Goal: Transaction & Acquisition: Purchase product/service

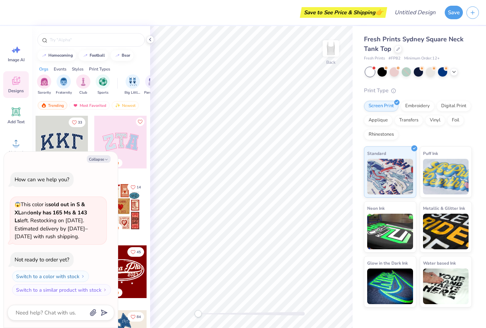
click at [100, 163] on button "Collapse" at bounding box center [99, 158] width 24 height 7
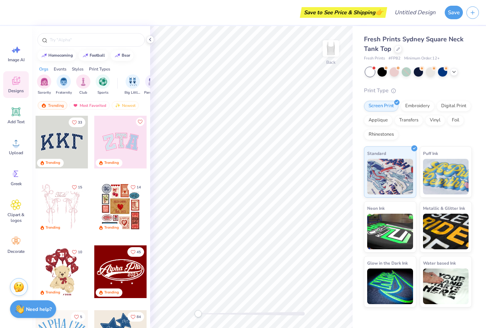
type textarea "x"
click at [12, 143] on icon at bounding box center [16, 142] width 11 height 11
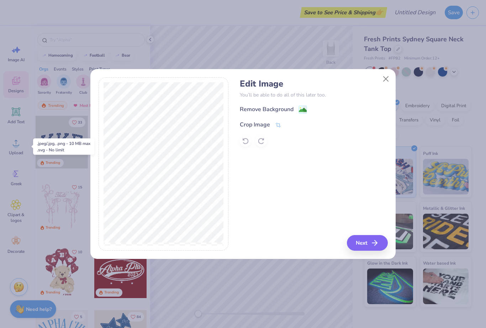
click at [371, 241] on button "Next" at bounding box center [367, 243] width 41 height 16
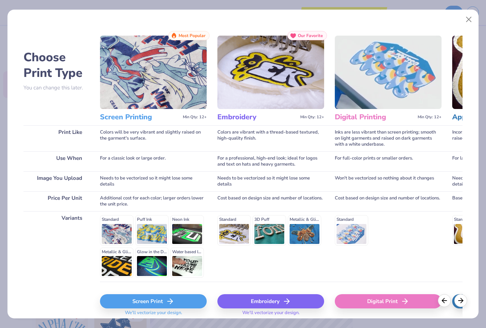
click at [472, 19] on button "Close" at bounding box center [469, 20] width 14 height 14
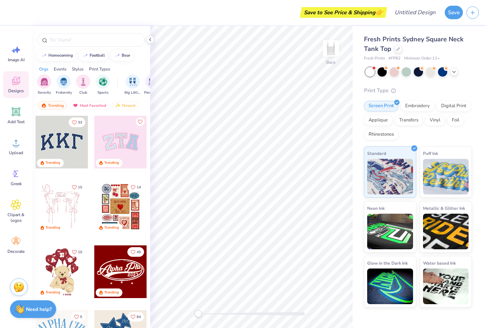
click at [418, 105] on div "Embroidery" at bounding box center [417, 106] width 34 height 11
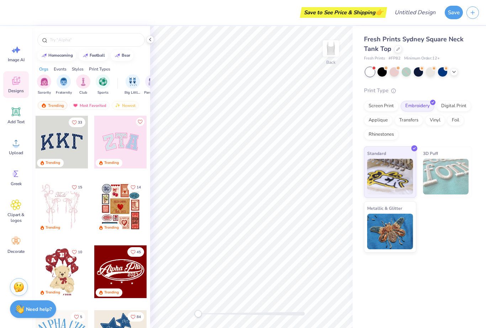
click at [23, 147] on div "Upload" at bounding box center [16, 146] width 26 height 27
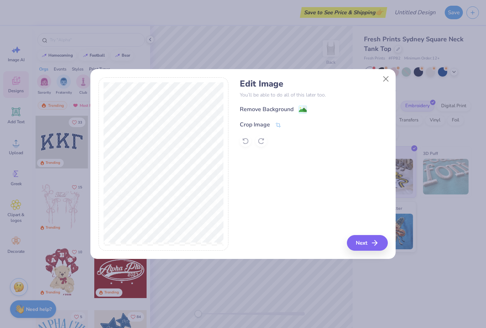
click at [266, 128] on div "Crop Image" at bounding box center [255, 124] width 30 height 9
click at [301, 152] on div "Edit Image You’ll be able to do all of this later too. Remove Background Crop I…" at bounding box center [314, 164] width 148 height 174
click at [318, 146] on div at bounding box center [314, 140] width 148 height 11
click at [301, 124] on icon at bounding box center [300, 124] width 4 height 4
click at [305, 107] on image at bounding box center [303, 110] width 8 height 8
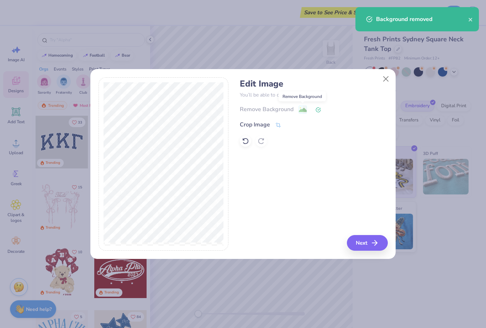
click at [369, 241] on button "Next" at bounding box center [367, 243] width 41 height 16
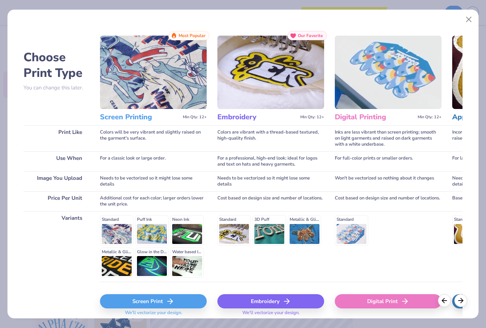
click at [271, 301] on div "Embroidery" at bounding box center [270, 301] width 107 height 14
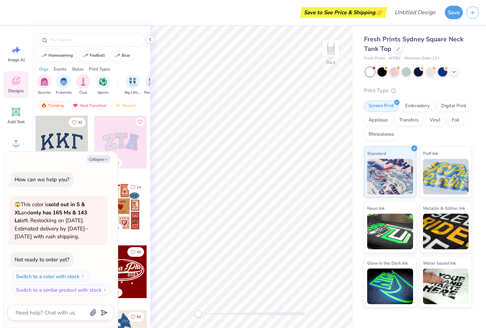
click at [103, 161] on button "Collapse" at bounding box center [99, 158] width 24 height 7
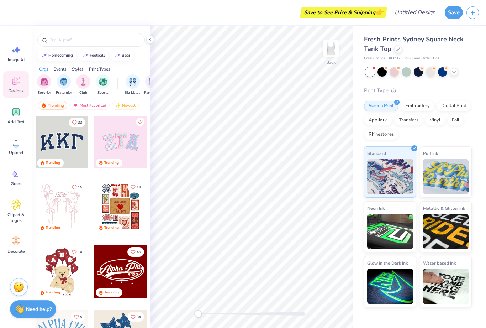
click at [17, 144] on circle at bounding box center [16, 145] width 5 height 5
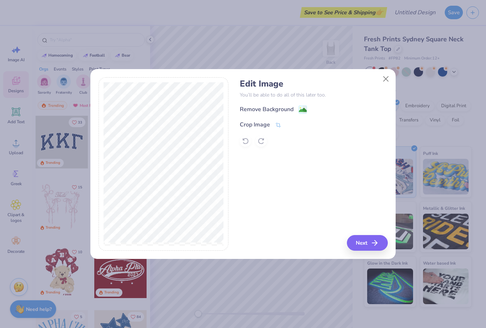
click at [285, 108] on div "Remove Background" at bounding box center [267, 109] width 54 height 9
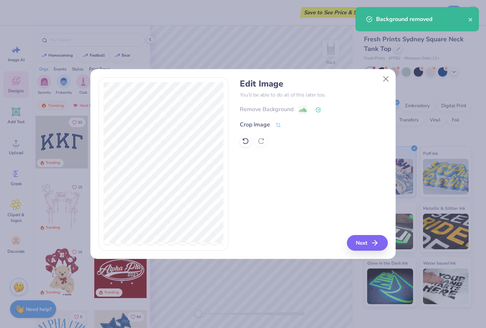
click at [365, 243] on button "Next" at bounding box center [367, 243] width 41 height 16
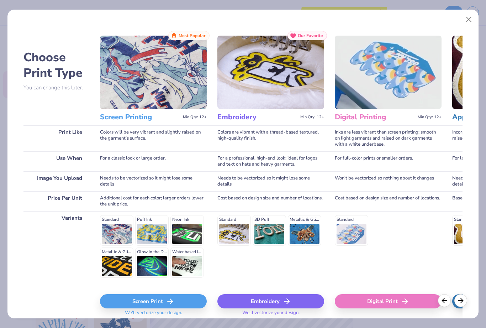
click at [253, 296] on div "Embroidery" at bounding box center [270, 301] width 107 height 14
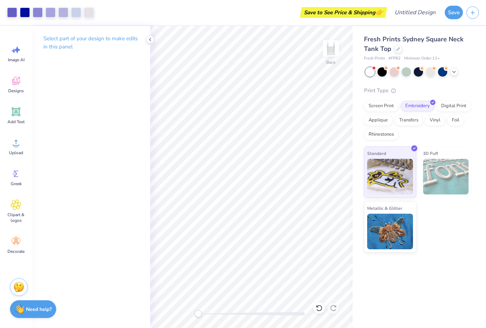
click at [397, 74] on div at bounding box center [393, 71] width 9 height 9
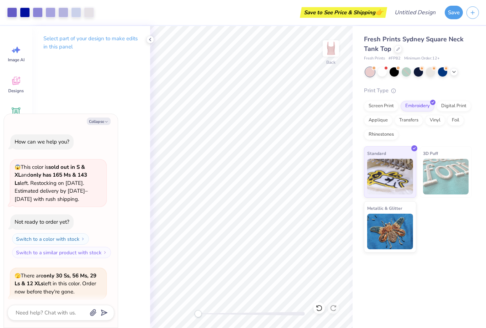
scroll to position [53, 0]
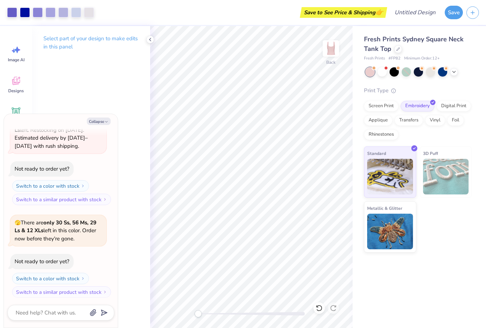
click at [443, 71] on div at bounding box center [442, 71] width 9 height 9
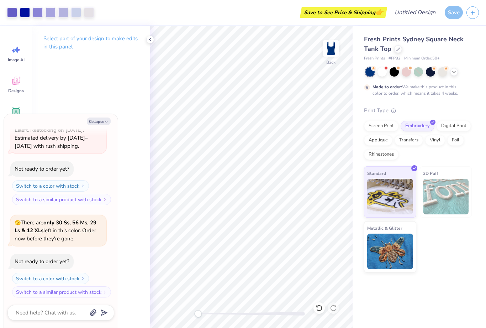
scroll to position [112, 0]
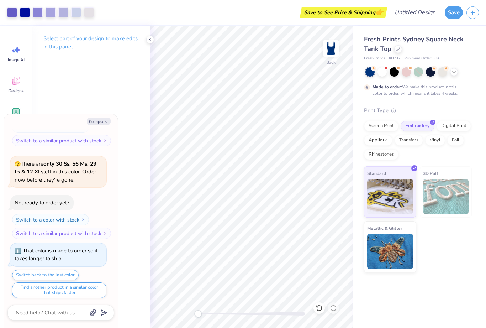
click at [397, 70] on div at bounding box center [393, 71] width 9 height 9
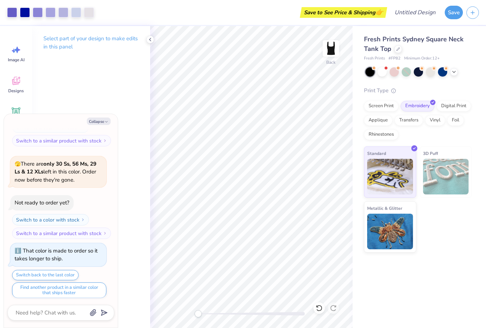
scroll to position [238, 0]
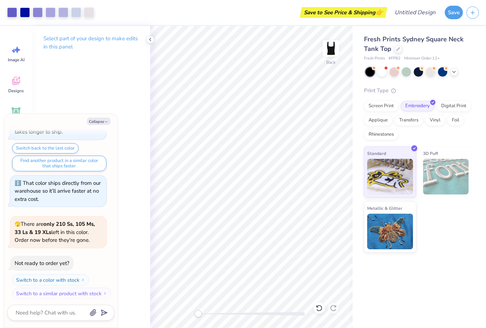
click at [369, 74] on div at bounding box center [369, 71] width 9 height 9
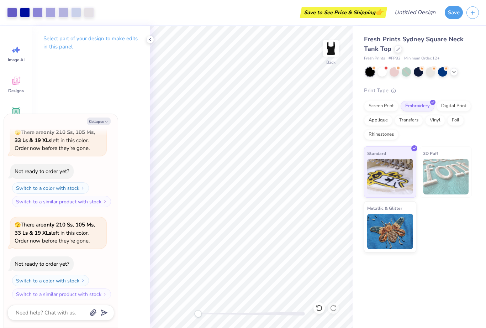
click at [383, 74] on div at bounding box center [381, 71] width 9 height 9
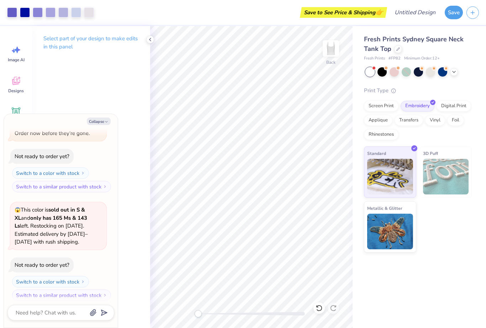
click at [429, 70] on div at bounding box center [430, 71] width 9 height 9
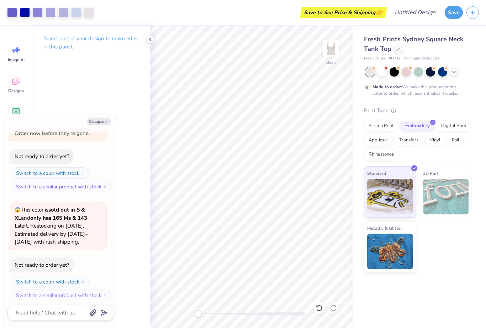
scroll to position [496, 0]
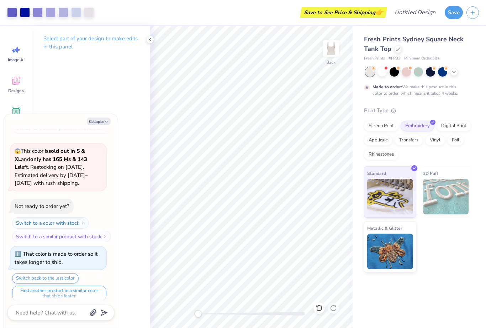
click at [381, 73] on div at bounding box center [381, 71] width 9 height 9
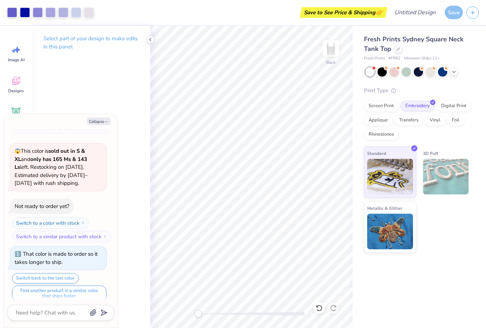
scroll to position [638, 0]
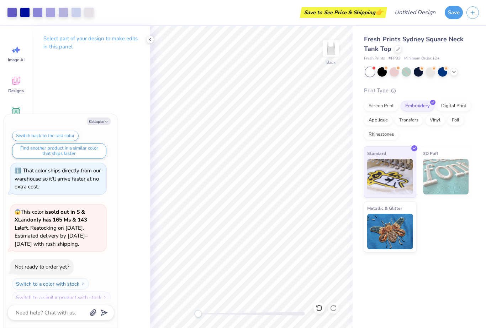
click at [452, 14] on button "Save" at bounding box center [454, 13] width 18 height 14
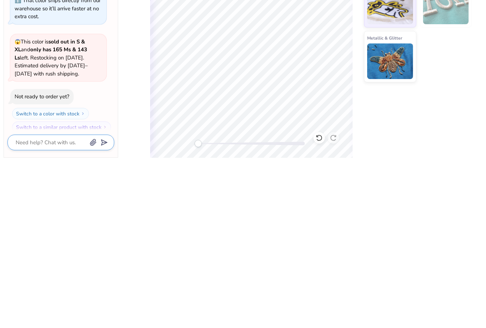
scroll to position [658, 0]
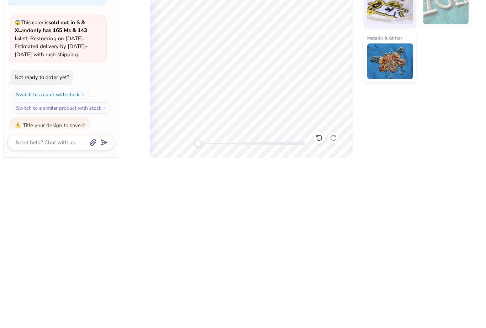
click at [394, 121] on div "Fresh Prints Sydney Square Neck Tank Top Fresh Prints # FP82 Minimum Order: 12 …" at bounding box center [418, 177] width 133 height 302
type textarea "x"
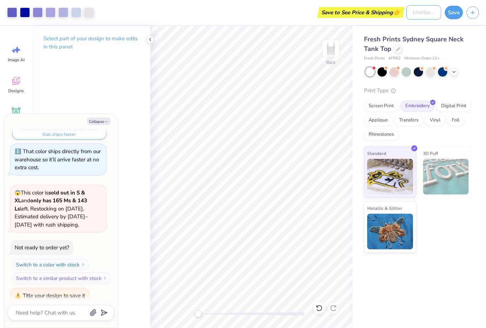
click at [414, 10] on input "Design Title" at bounding box center [423, 12] width 35 height 14
type input "J"
type textarea "x"
type input "Ji"
type textarea "x"
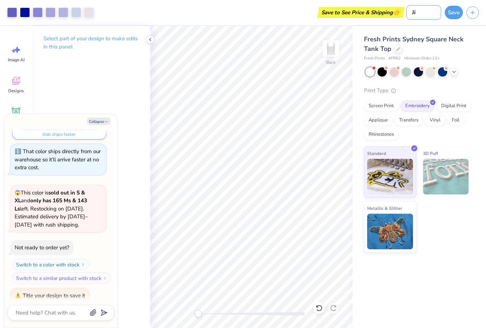
type input "Jig"
type textarea "x"
type input "Jigi"
type textarea "x"
type input "Jigit"
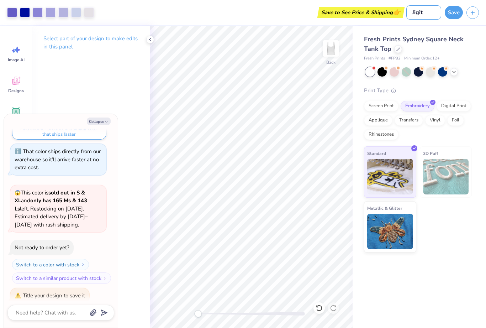
type textarea "x"
type input "Jigitz"
type textarea "x"
type input "Jigitz"
click at [452, 16] on button "Save" at bounding box center [454, 13] width 18 height 14
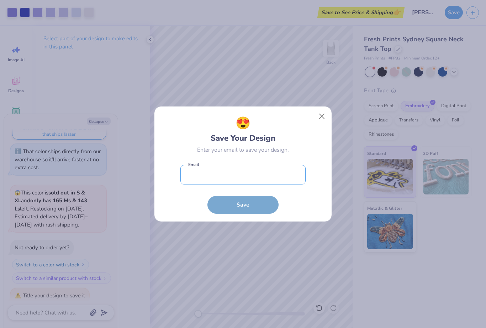
click at [255, 181] on input "email" at bounding box center [242, 175] width 125 height 20
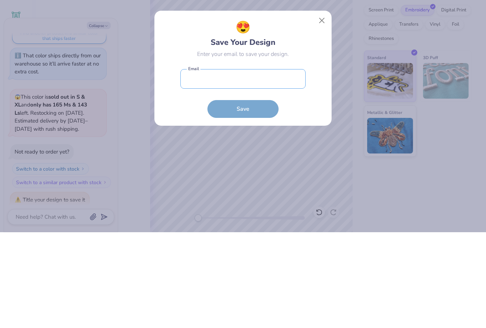
type textarea "x"
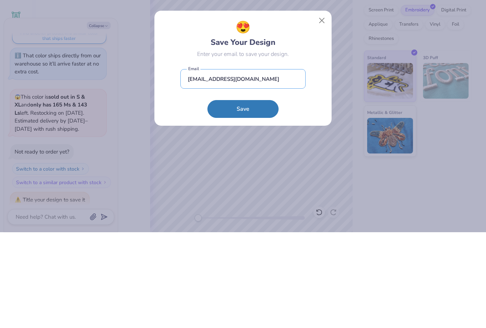
type input "kelsmolo@gmail.com"
click at [250, 196] on button "Save" at bounding box center [242, 205] width 71 height 18
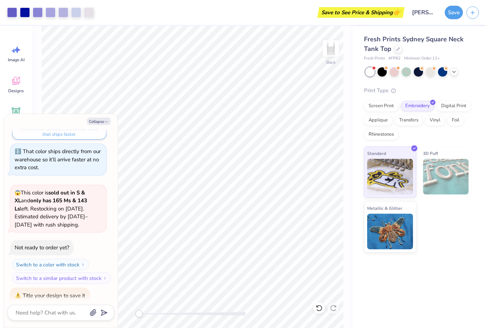
click at [449, 17] on button "Save" at bounding box center [454, 13] width 18 height 14
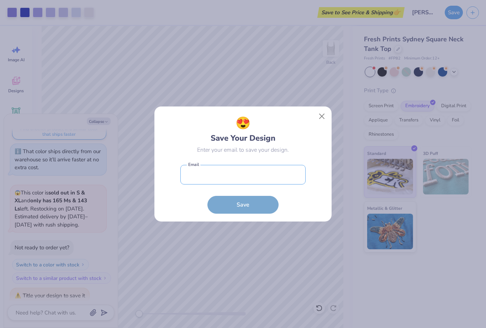
click at [243, 183] on input "email" at bounding box center [242, 175] width 125 height 20
type textarea "x"
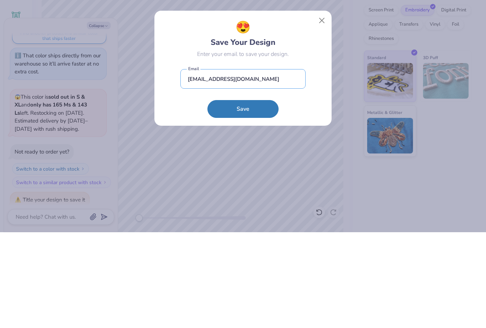
type input "kelsmolo@gmail.com"
click at [244, 196] on button "Save" at bounding box center [242, 205] width 71 height 18
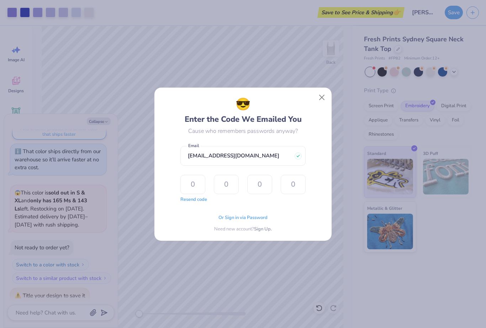
click at [323, 103] on button "Close" at bounding box center [322, 97] width 14 height 14
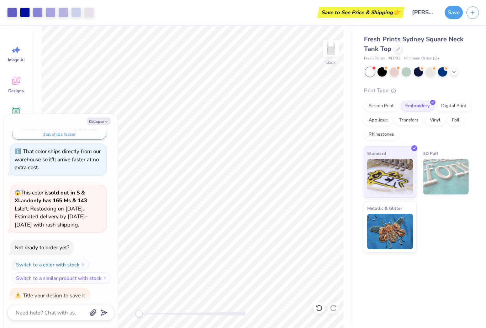
click at [101, 123] on button "Collapse" at bounding box center [99, 120] width 24 height 7
type textarea "x"
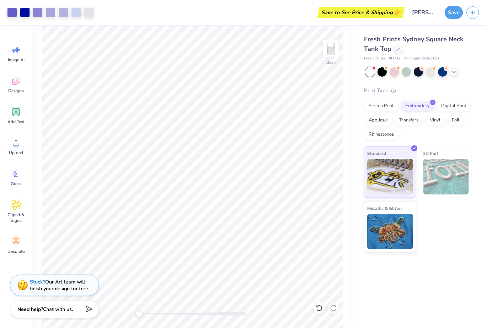
click at [15, 79] on icon at bounding box center [16, 80] width 11 height 11
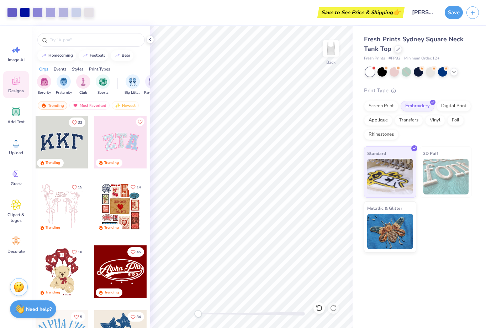
click at [85, 37] on input "text" at bounding box center [94, 39] width 91 height 7
type input "Star"
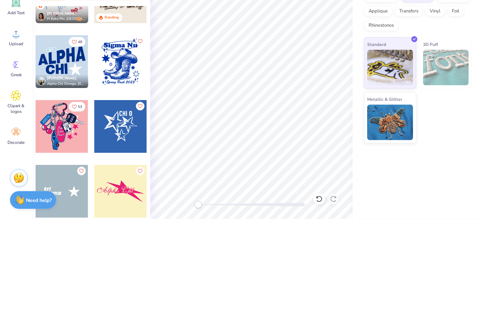
scroll to position [425, 0]
click at [16, 200] on icon at bounding box center [16, 205] width 10 height 10
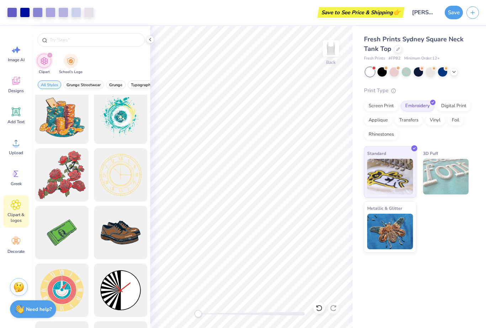
scroll to position [62, 0]
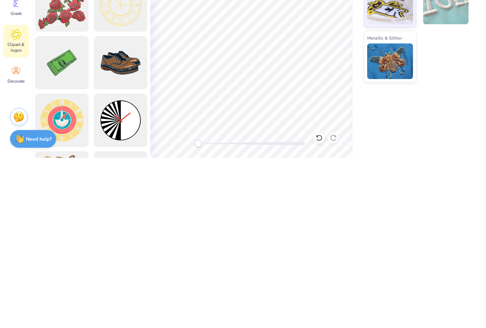
click at [20, 236] on icon at bounding box center [16, 241] width 11 height 11
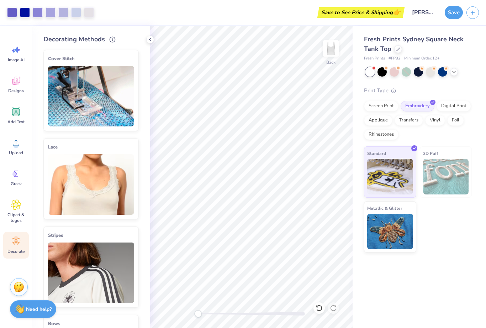
click at [101, 184] on img at bounding box center [91, 184] width 86 height 60
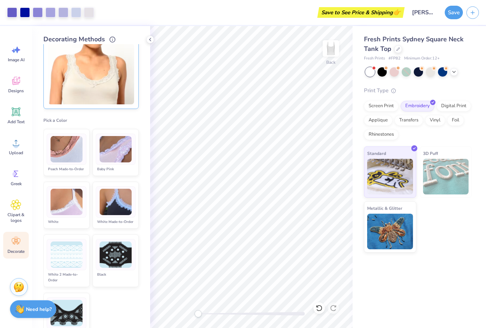
scroll to position [110, 0]
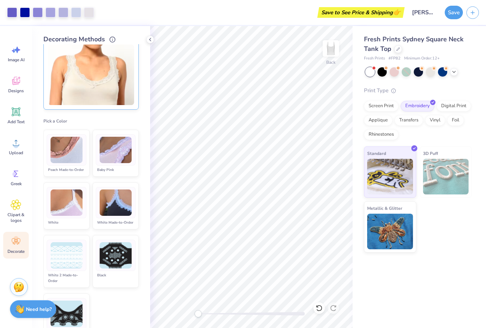
click at [122, 209] on img at bounding box center [116, 202] width 32 height 27
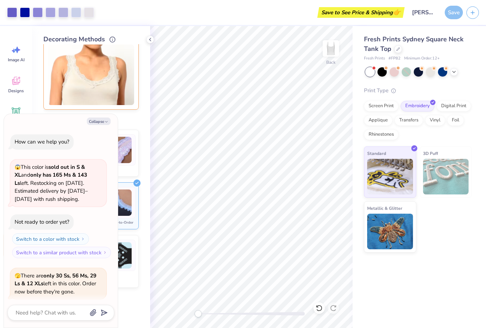
scroll to position [677, 0]
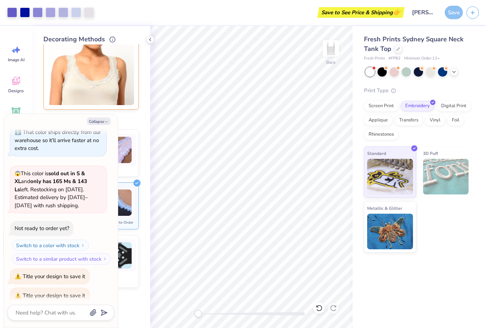
click at [131, 157] on img at bounding box center [116, 150] width 32 height 27
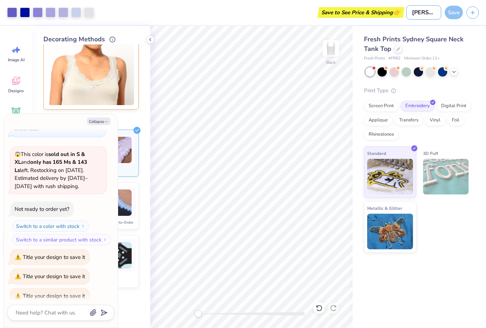
click at [420, 14] on input "Jigitz" at bounding box center [423, 12] width 35 height 14
click at [105, 120] on icon "button" at bounding box center [106, 121] width 4 height 4
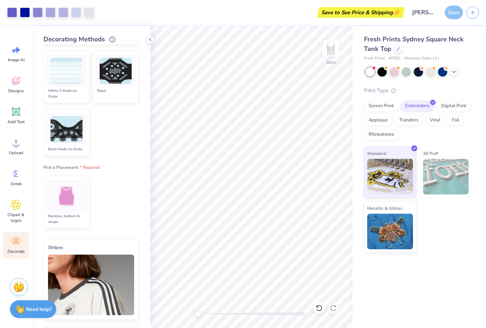
scroll to position [283, 0]
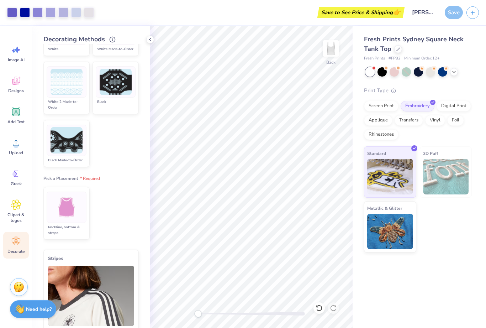
click at [71, 211] on img at bounding box center [66, 207] width 27 height 27
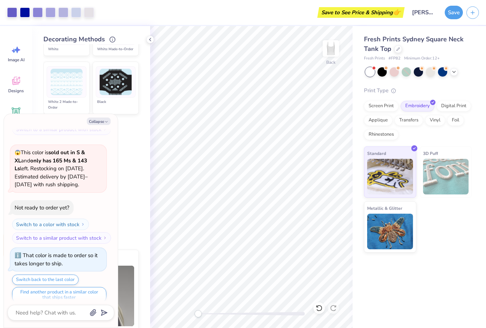
scroll to position [507, 0]
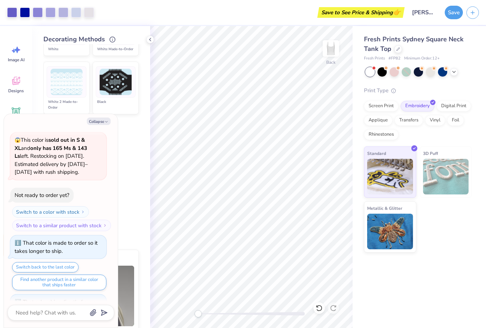
click at [78, 208] on button "Switch to a color with stock" at bounding box center [50, 211] width 77 height 11
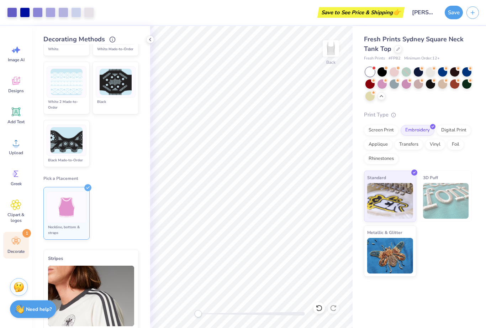
type textarea "x"
click at [20, 203] on icon at bounding box center [16, 204] width 10 height 11
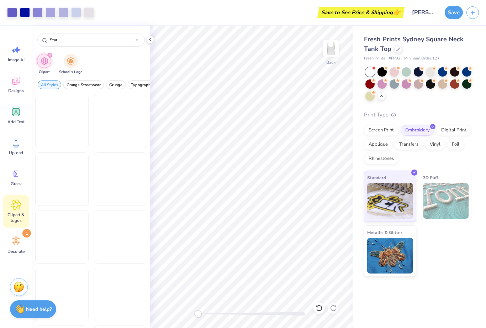
type input "Star"
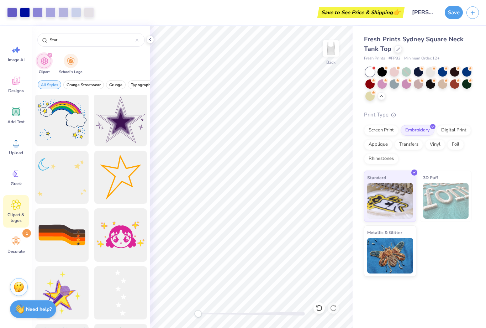
scroll to position [632, 0]
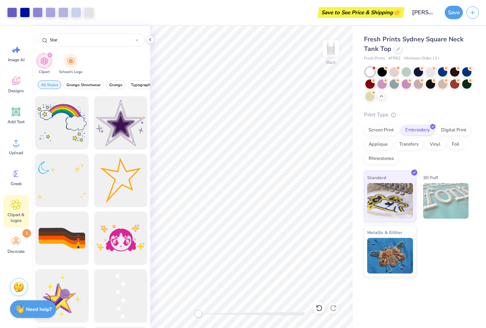
click at [123, 127] on div at bounding box center [120, 122] width 53 height 53
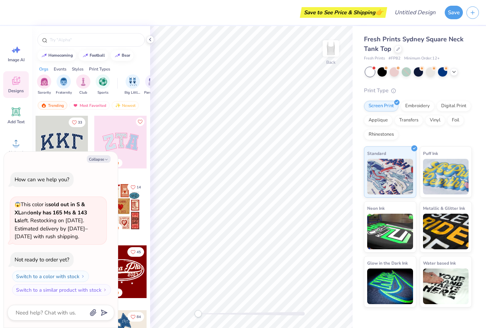
click at [88, 160] on button "Collapse" at bounding box center [99, 158] width 24 height 7
type textarea "x"
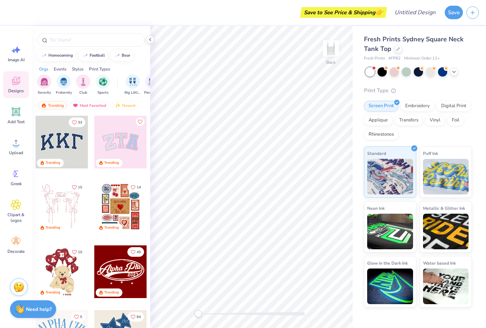
click at [15, 210] on div "Clipart & logos" at bounding box center [16, 211] width 26 height 32
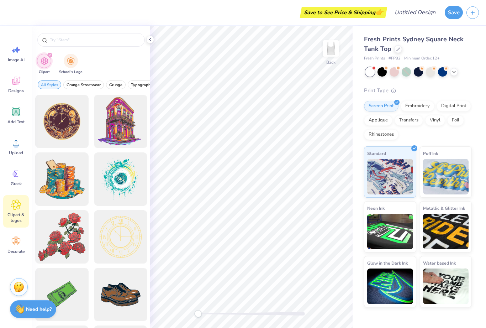
click at [20, 142] on icon at bounding box center [16, 142] width 11 height 11
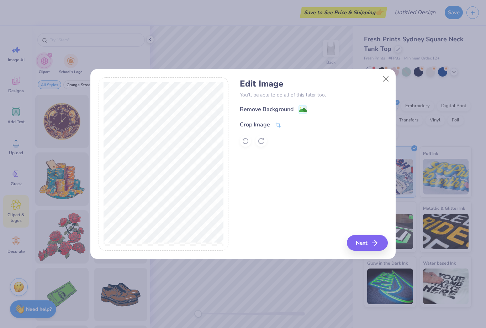
click at [301, 111] on image at bounding box center [303, 110] width 8 height 8
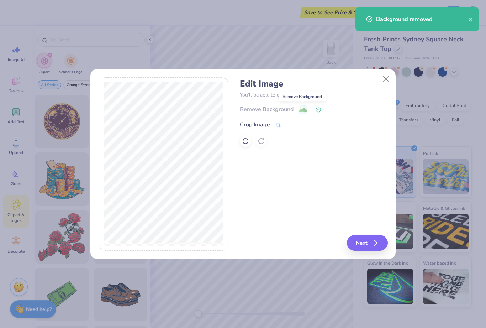
click at [369, 242] on button "Next" at bounding box center [367, 243] width 41 height 16
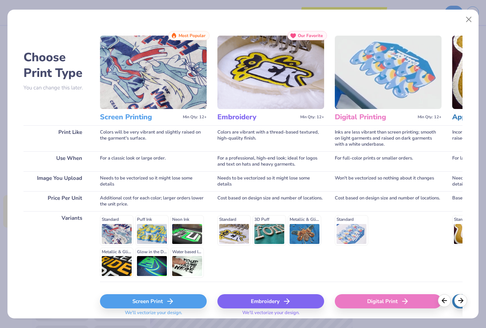
click at [464, 24] on button "Close" at bounding box center [469, 20] width 14 height 14
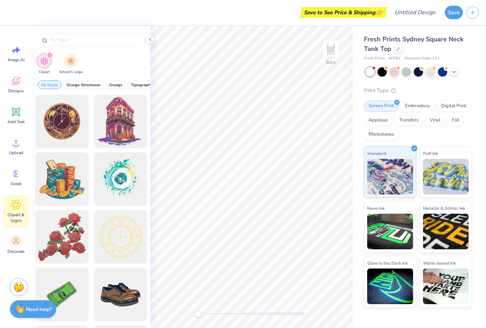
click at [20, 148] on icon at bounding box center [16, 142] width 11 height 11
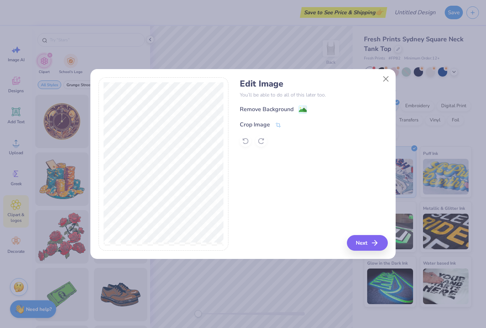
click at [310, 107] on div "Remove Background" at bounding box center [314, 109] width 148 height 9
click at [303, 113] on image at bounding box center [303, 110] width 8 height 8
click at [364, 239] on button "Next" at bounding box center [367, 243] width 41 height 16
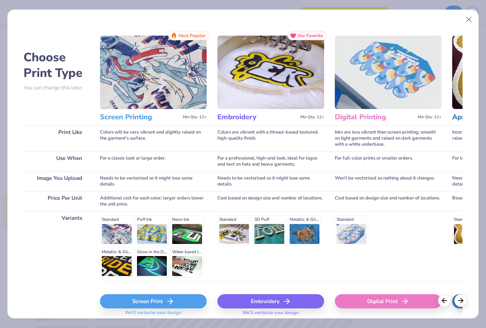
click at [282, 304] on icon at bounding box center [286, 301] width 9 height 9
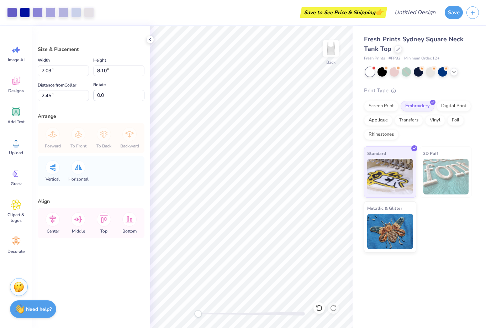
click at [11, 249] on span "Decorate" at bounding box center [15, 251] width 17 height 6
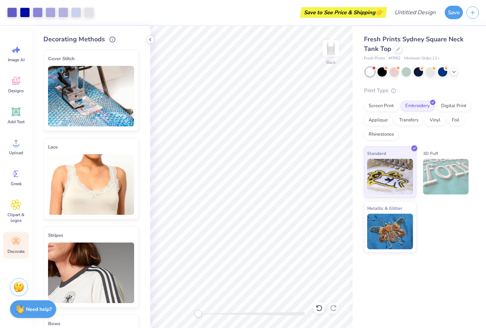
click at [18, 215] on span "Clipart & logos" at bounding box center [15, 217] width 23 height 11
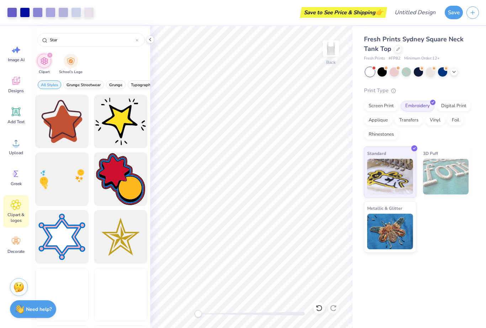
type input "Star"
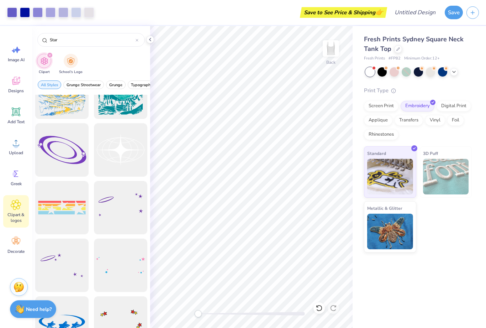
scroll to position [1420, 0]
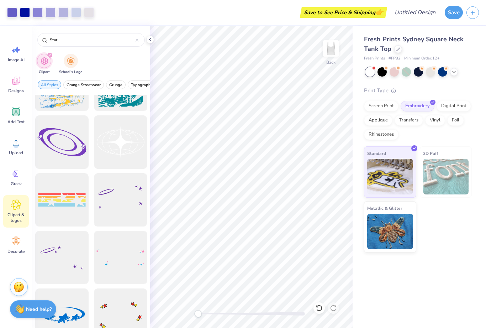
click at [124, 144] on div at bounding box center [120, 141] width 53 height 53
click at [125, 148] on div at bounding box center [120, 141] width 53 height 53
click at [130, 154] on div at bounding box center [120, 141] width 53 height 53
click at [130, 155] on div at bounding box center [120, 141] width 53 height 53
click at [111, 145] on div at bounding box center [120, 141] width 53 height 53
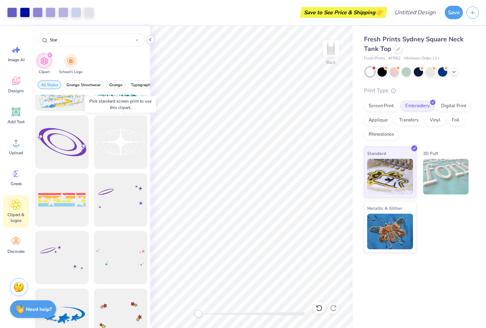
click at [118, 143] on div at bounding box center [120, 141] width 53 height 53
click at [393, 174] on img at bounding box center [390, 177] width 46 height 36
click at [379, 106] on div "Screen Print" at bounding box center [381, 106] width 34 height 11
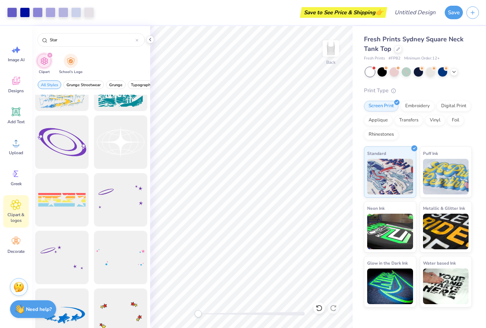
click at [126, 152] on div at bounding box center [120, 141] width 53 height 53
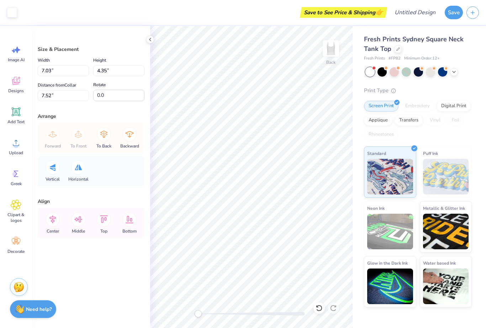
click at [99, 135] on icon at bounding box center [104, 134] width 14 height 14
click at [73, 136] on icon at bounding box center [78, 134] width 14 height 14
type input "5.14"
type input "3.12"
type input "1.93"
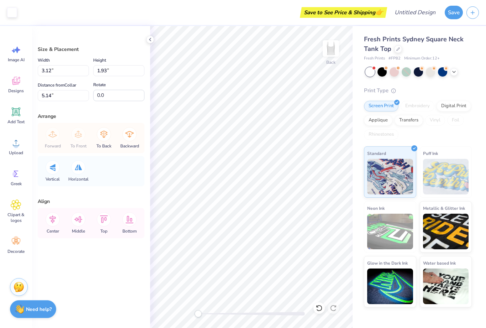
type input "4.63"
type input "2.87"
type input "5.38"
type input "7.03"
type input "8.10"
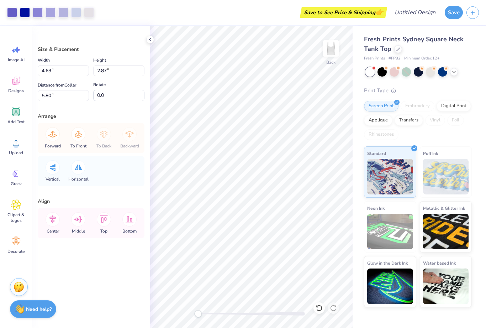
type input "2.45"
type input "4.63"
type input "2.87"
type input "5.80"
type input "6.24"
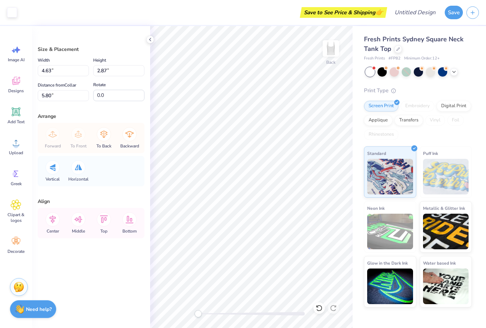
type input "3.86"
type input "5.55"
